Goal: Book appointment/travel/reservation

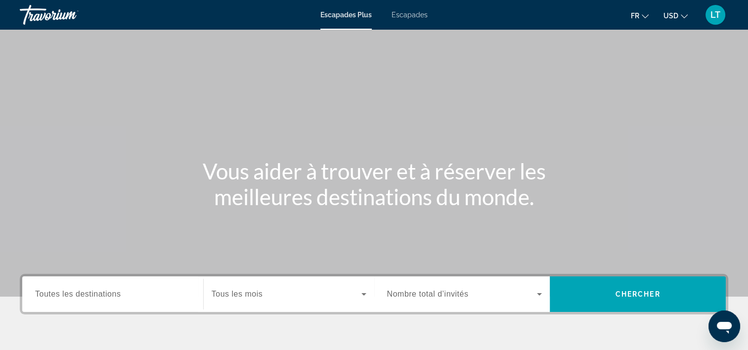
click at [408, 17] on span "Escapades" at bounding box center [410, 15] width 36 height 8
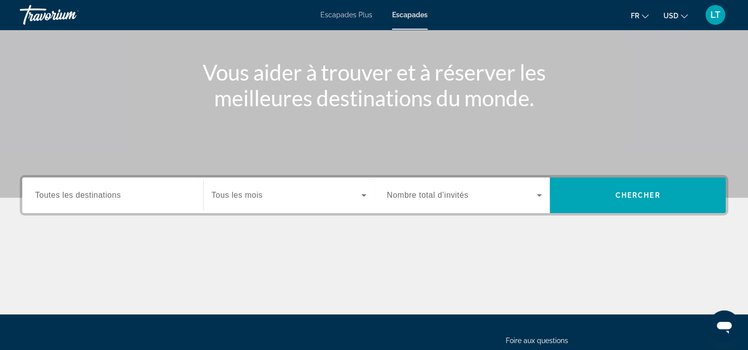
click at [142, 200] on input "Destination Toutes les destinations" at bounding box center [112, 196] width 155 height 12
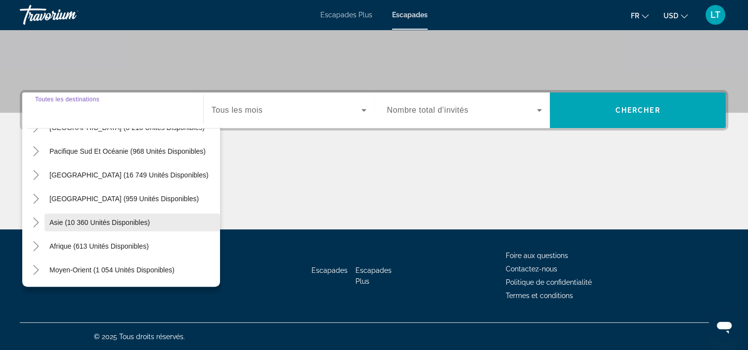
scroll to position [111, 0]
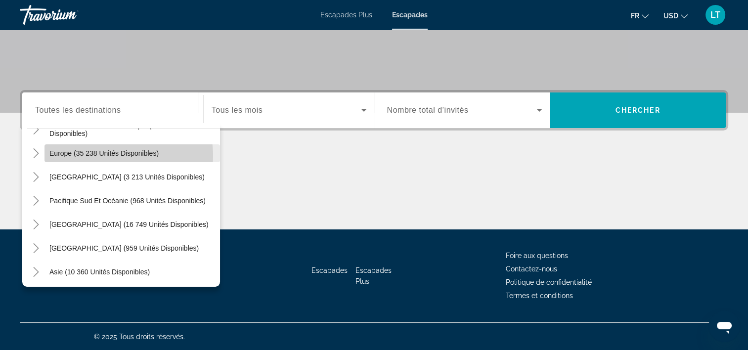
click at [119, 155] on span "Europe (35 238 unités disponibles)" at bounding box center [103, 153] width 109 height 8
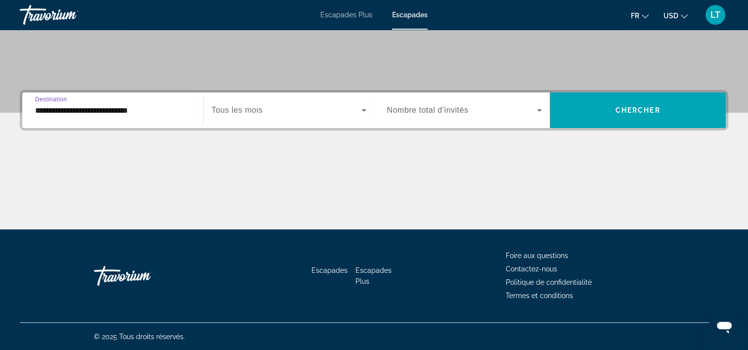
click at [170, 108] on input "**********" at bounding box center [112, 111] width 155 height 12
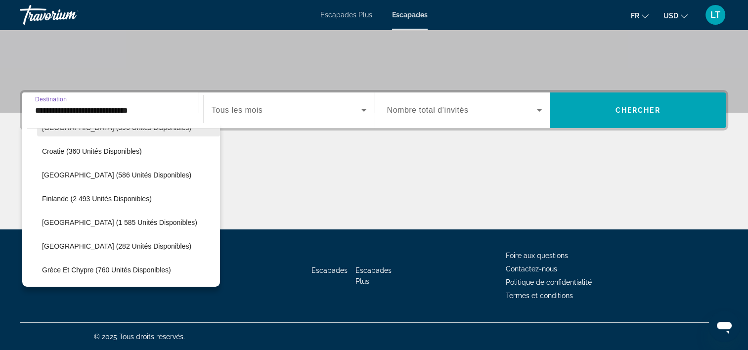
scroll to position [257, 0]
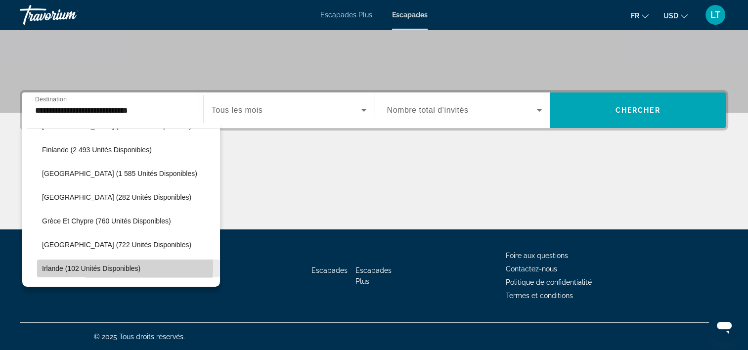
click at [86, 265] on span "Irlande (102 unités disponibles)" at bounding box center [91, 269] width 98 height 8
type input "**********"
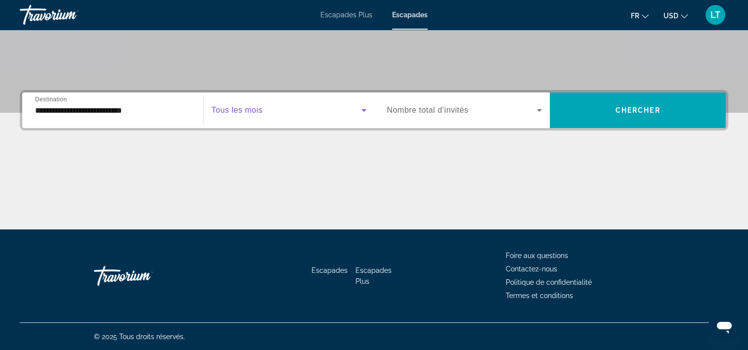
click at [362, 110] on icon "Widget de recherche" at bounding box center [363, 110] width 5 height 2
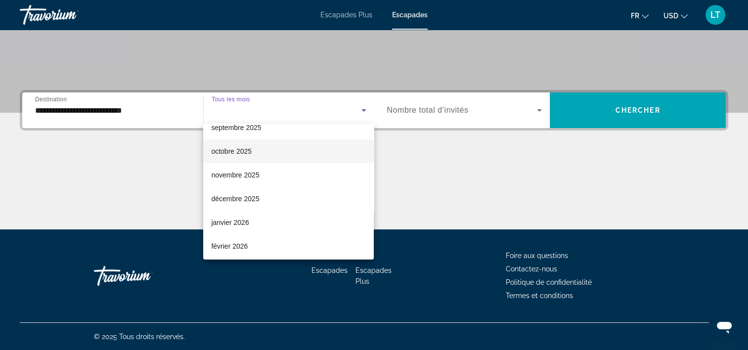
scroll to position [49, 0]
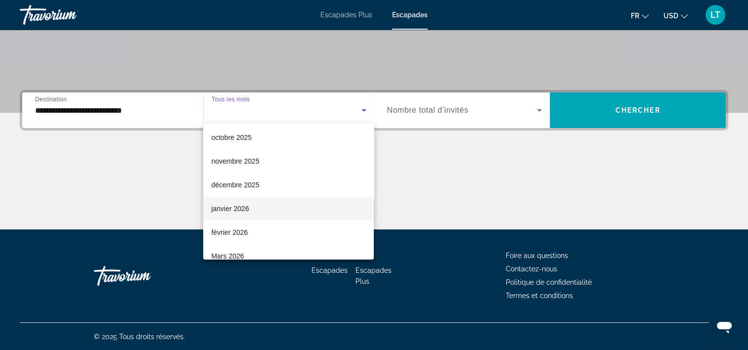
click at [244, 207] on font "janvier 2026" at bounding box center [230, 209] width 38 height 8
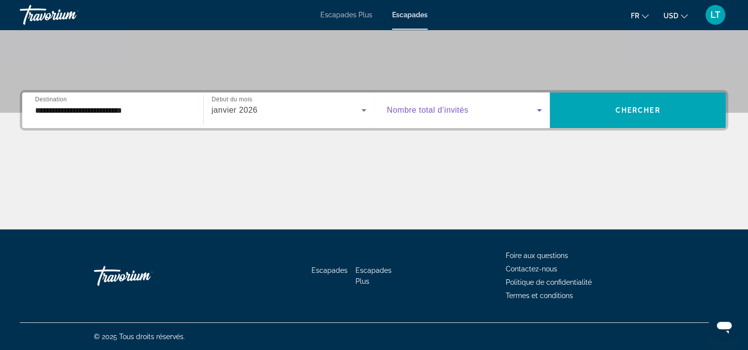
click at [538, 109] on icon "Widget de recherche" at bounding box center [539, 110] width 5 height 2
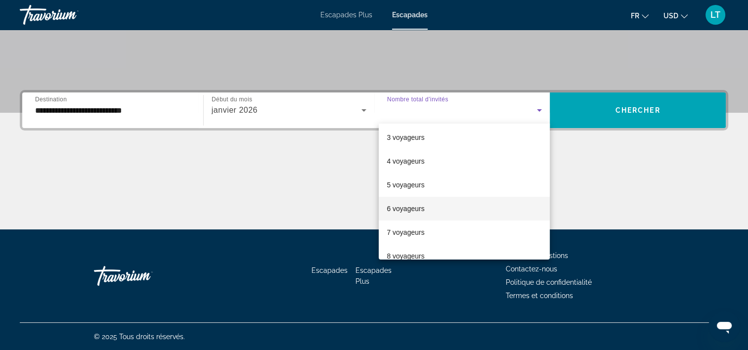
click at [406, 208] on font "6 voyageurs" at bounding box center [406, 209] width 38 height 8
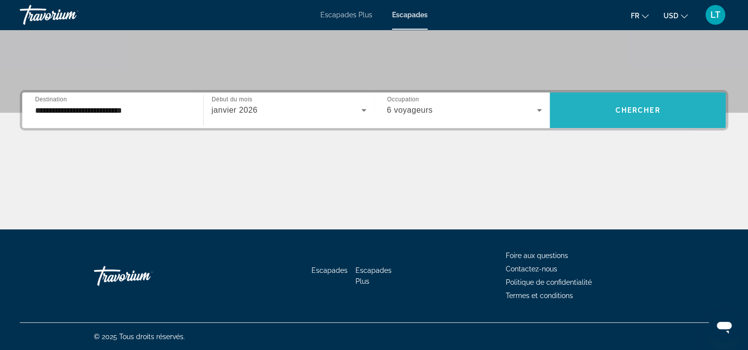
click at [585, 117] on span "Widget de recherche" at bounding box center [638, 110] width 176 height 24
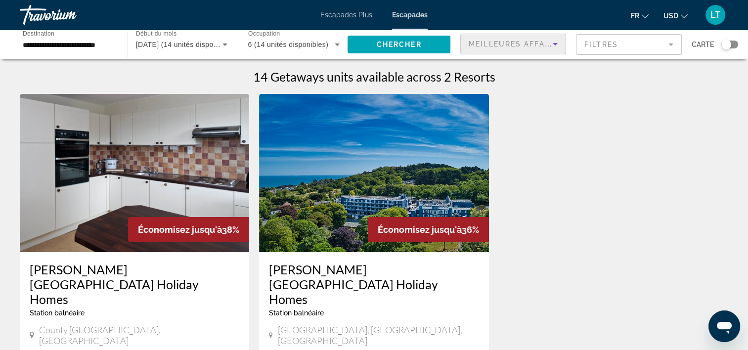
click at [553, 41] on icon "Trier par" at bounding box center [555, 44] width 12 height 12
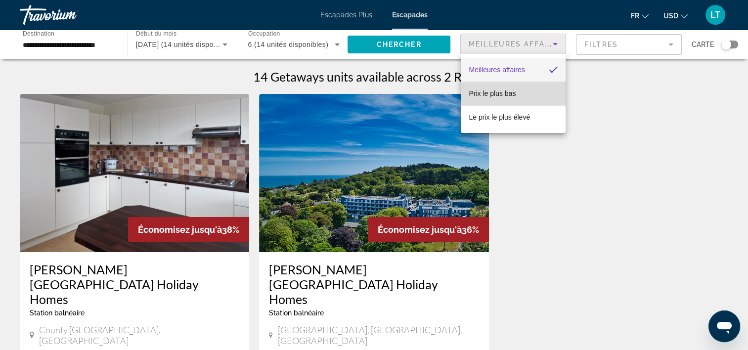
click at [520, 92] on mat-option "Prix le plus bas" at bounding box center [513, 94] width 105 height 24
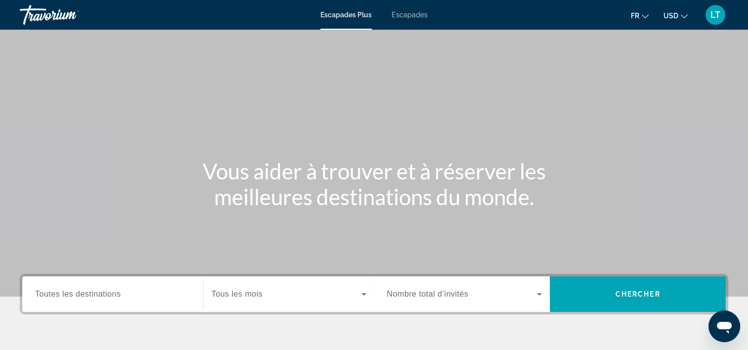
click at [344, 14] on span "Escapades Plus" at bounding box center [345, 15] width 51 height 8
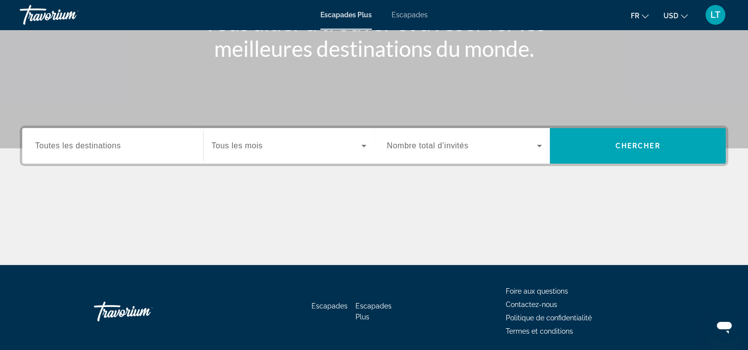
click at [174, 134] on div "Widget de recherche" at bounding box center [112, 146] width 155 height 28
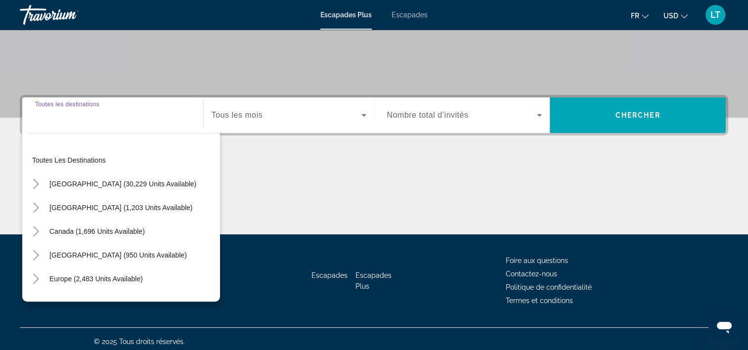
scroll to position [184, 0]
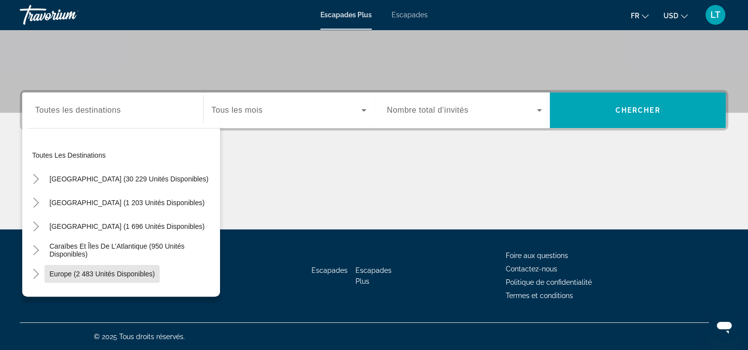
click at [135, 271] on span "Europe (2 483 unités disponibles)" at bounding box center [101, 274] width 105 height 8
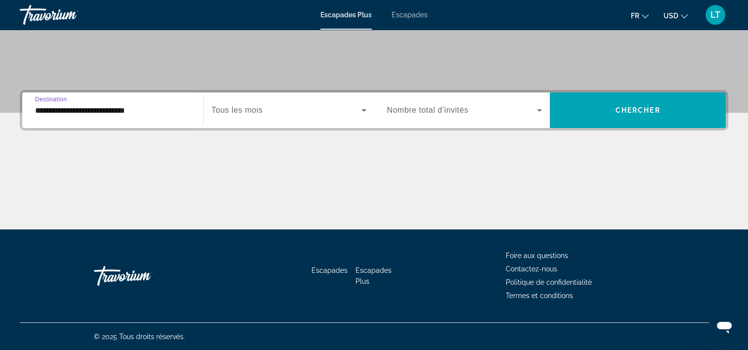
click at [180, 111] on input "**********" at bounding box center [112, 111] width 155 height 12
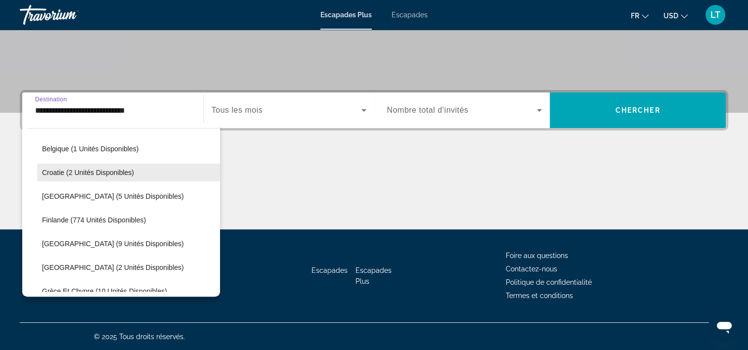
scroll to position [306, 0]
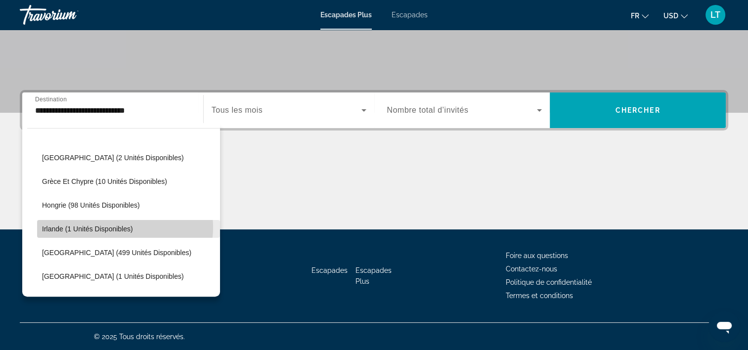
click at [117, 226] on span "Irlande (1 unités disponibles)" at bounding box center [87, 229] width 91 height 8
type input "**********"
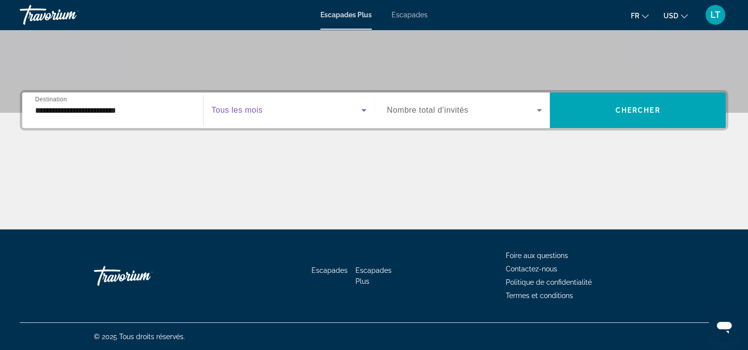
click at [366, 109] on icon "Widget de recherche" at bounding box center [364, 110] width 12 height 12
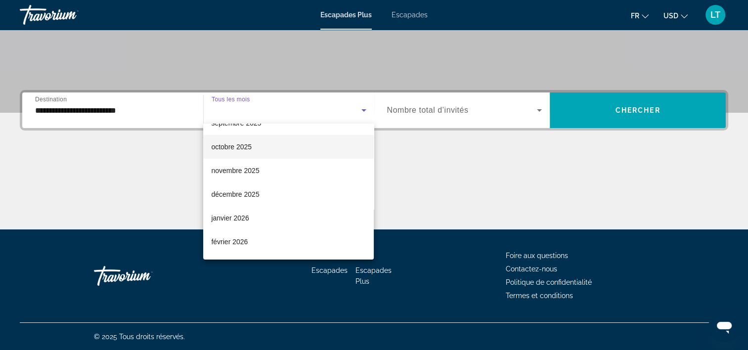
scroll to position [99, 0]
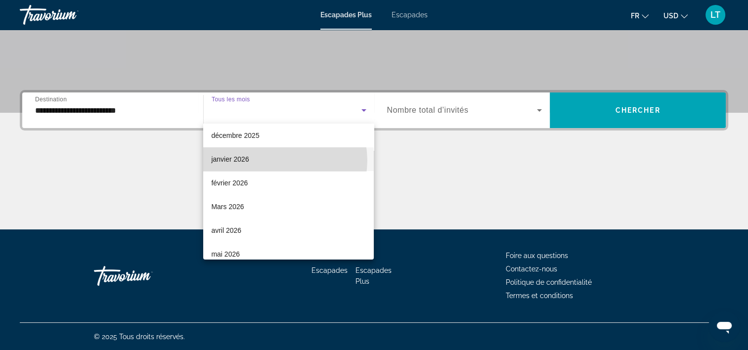
click at [278, 160] on mat-option "janvier 2026" at bounding box center [288, 159] width 171 height 24
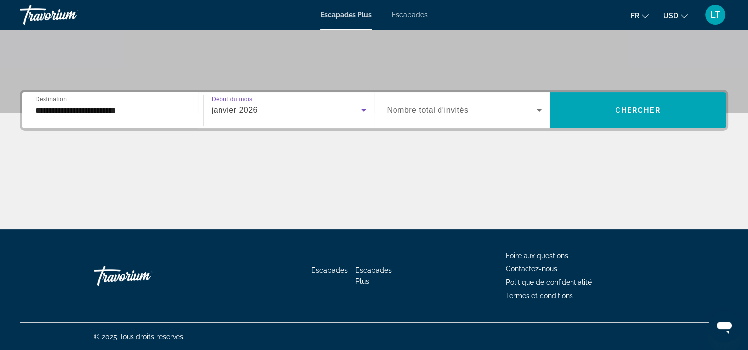
click at [538, 109] on icon "Widget de recherche" at bounding box center [539, 110] width 5 height 2
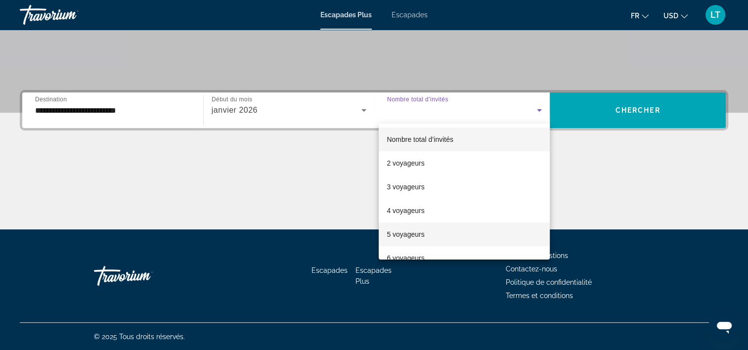
scroll to position [49, 0]
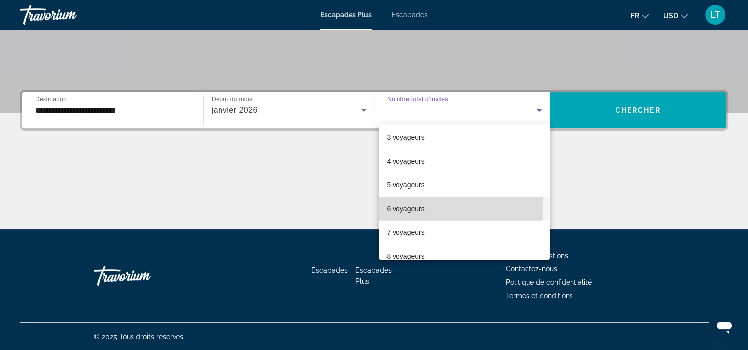
click at [433, 207] on mat-option "6 voyageurs" at bounding box center [464, 209] width 171 height 24
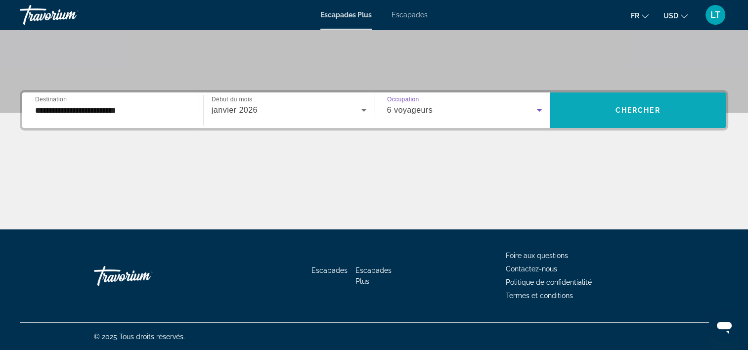
click at [619, 113] on span "Chercher" at bounding box center [638, 110] width 45 height 8
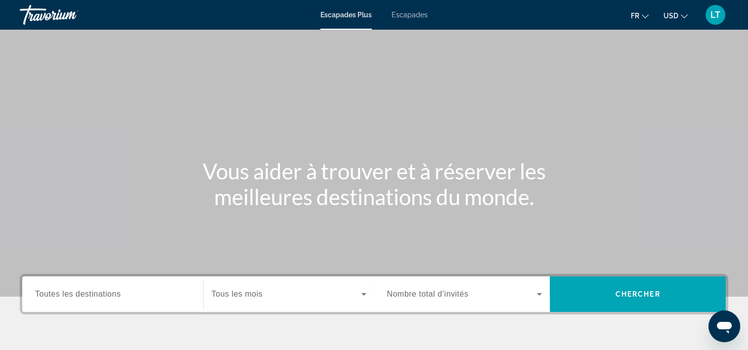
click at [415, 16] on span "Escapades" at bounding box center [410, 15] width 36 height 8
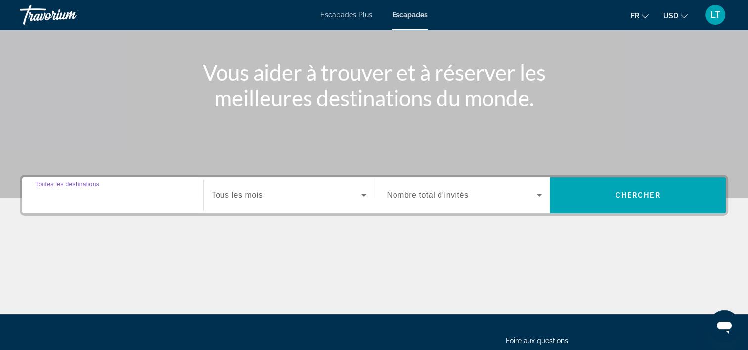
click at [161, 196] on input "Destination Toutes les destinations" at bounding box center [112, 196] width 155 height 12
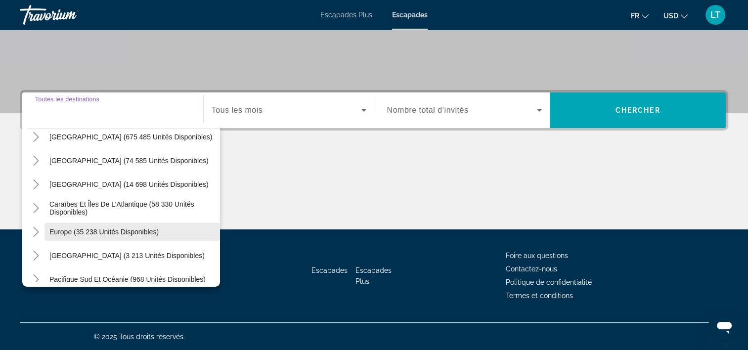
scroll to position [49, 0]
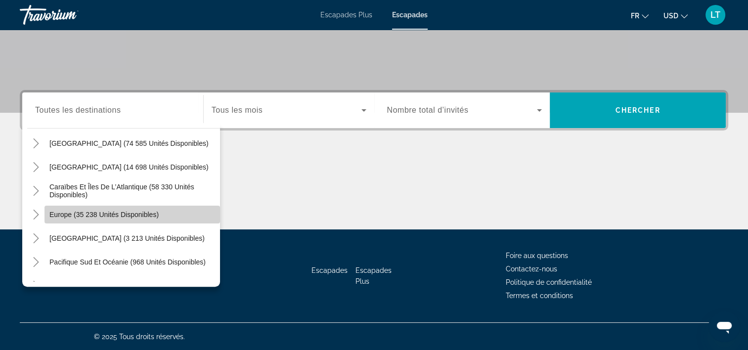
click at [138, 216] on span "Europe (35 238 unités disponibles)" at bounding box center [103, 215] width 109 height 8
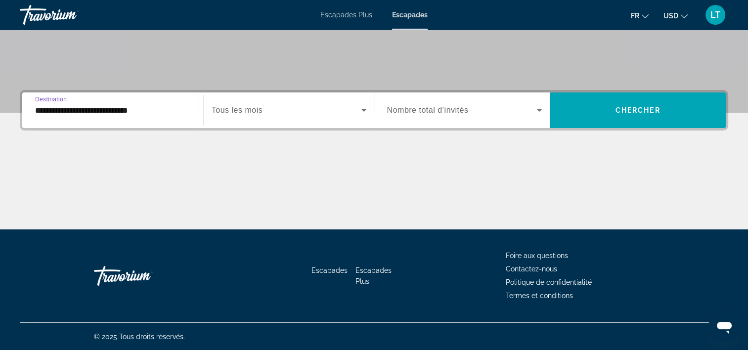
click at [166, 112] on input "**********" at bounding box center [112, 111] width 155 height 12
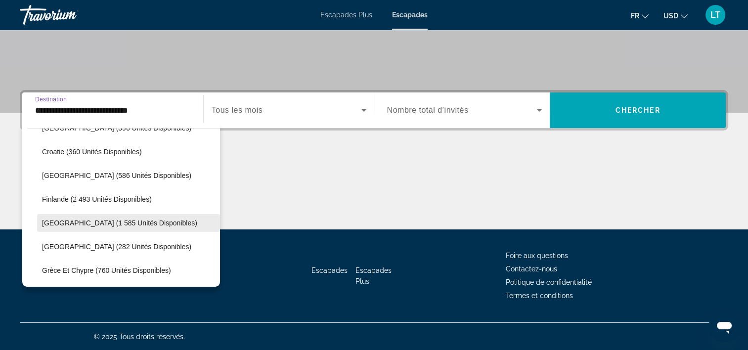
scroll to position [257, 0]
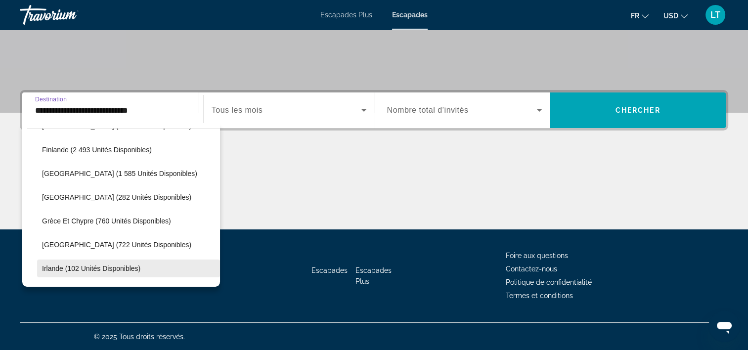
click at [94, 265] on span "Irlande (102 unités disponibles)" at bounding box center [91, 269] width 98 height 8
type input "**********"
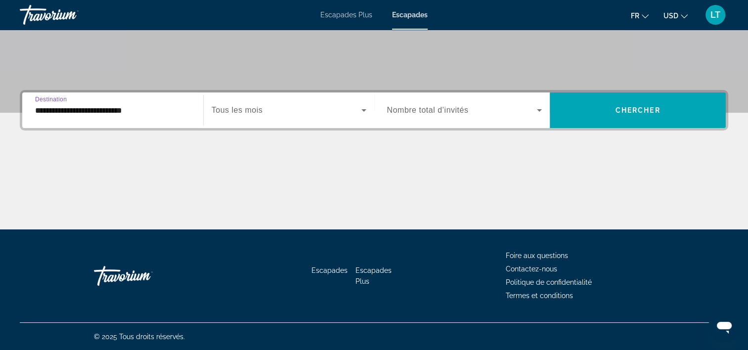
click at [362, 109] on icon "Widget de recherche" at bounding box center [363, 110] width 5 height 2
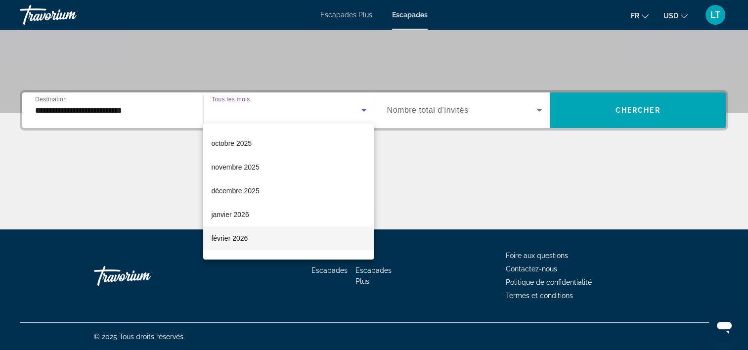
scroll to position [99, 0]
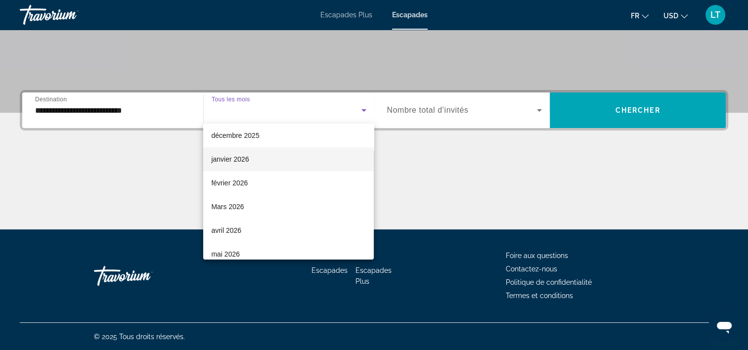
click at [281, 156] on mat-option "janvier 2026" at bounding box center [288, 159] width 171 height 24
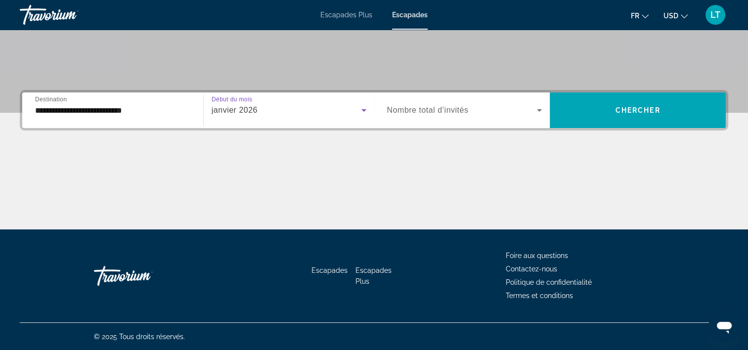
click at [537, 107] on icon "Widget de recherche" at bounding box center [540, 110] width 12 height 12
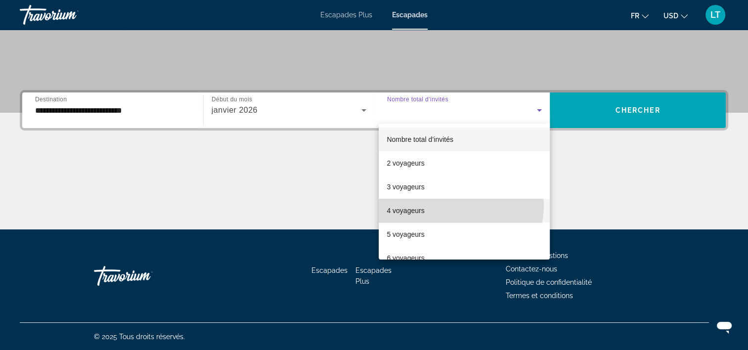
click at [453, 206] on mat-option "4 voyageurs" at bounding box center [464, 211] width 171 height 24
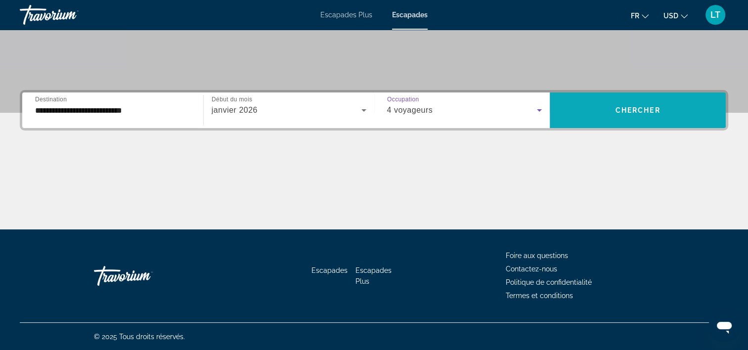
click at [595, 113] on span "Widget de recherche" at bounding box center [638, 110] width 176 height 24
